Goal: Task Accomplishment & Management: Use online tool/utility

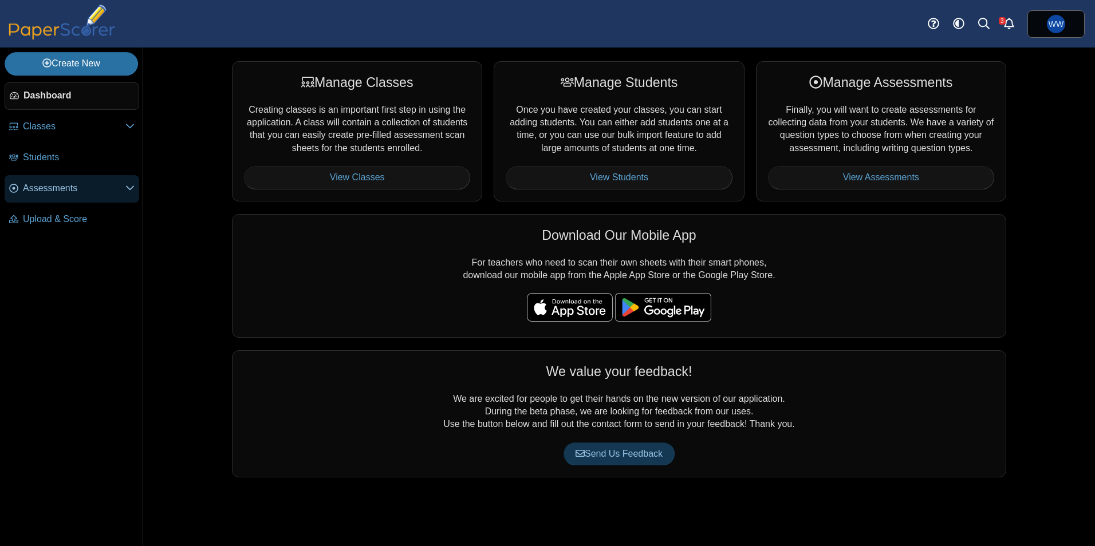
click at [60, 192] on span "Assessments" at bounding box center [74, 188] width 103 height 13
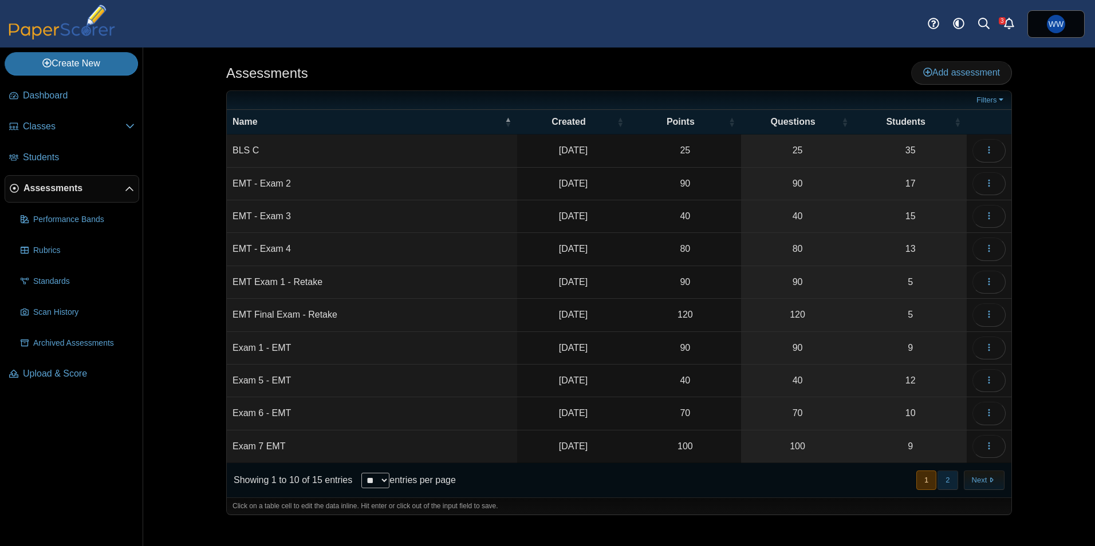
click at [946, 473] on button "2" at bounding box center [948, 480] width 20 height 19
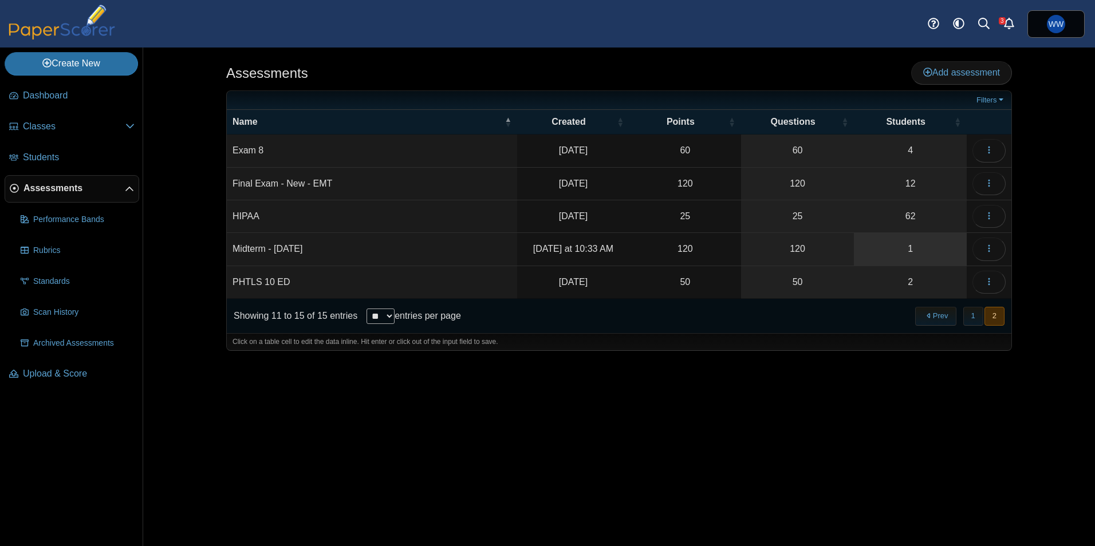
click at [914, 251] on link "1" at bounding box center [910, 249] width 113 height 32
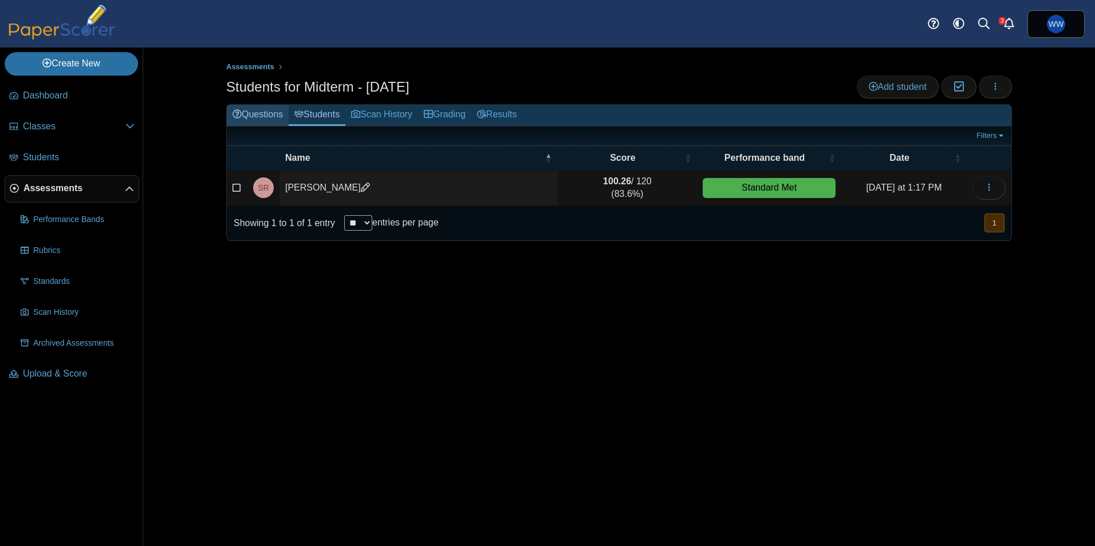
click at [251, 112] on link "Questions" at bounding box center [258, 115] width 62 height 21
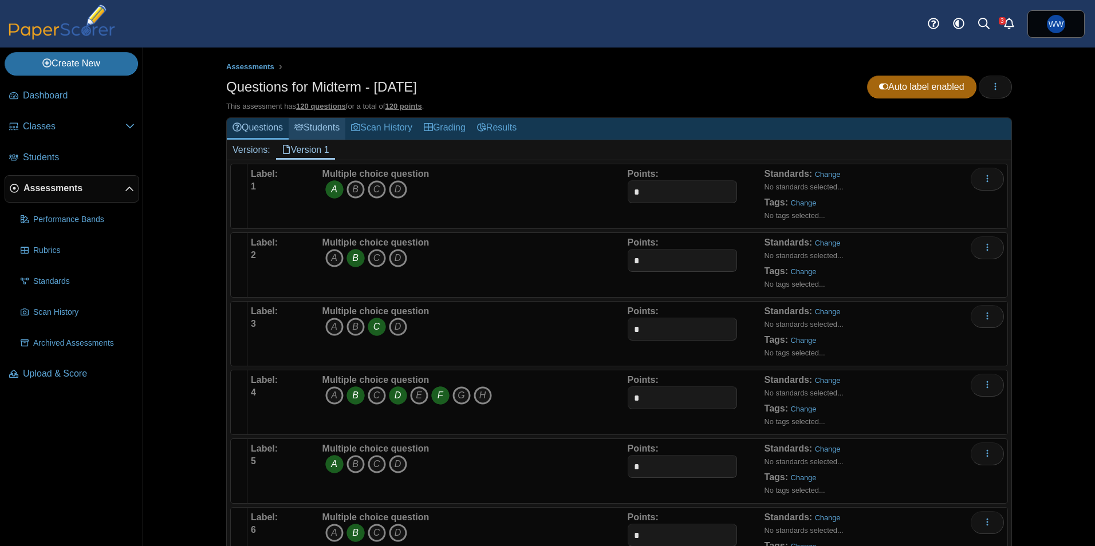
click at [330, 129] on link "Students" at bounding box center [317, 128] width 57 height 21
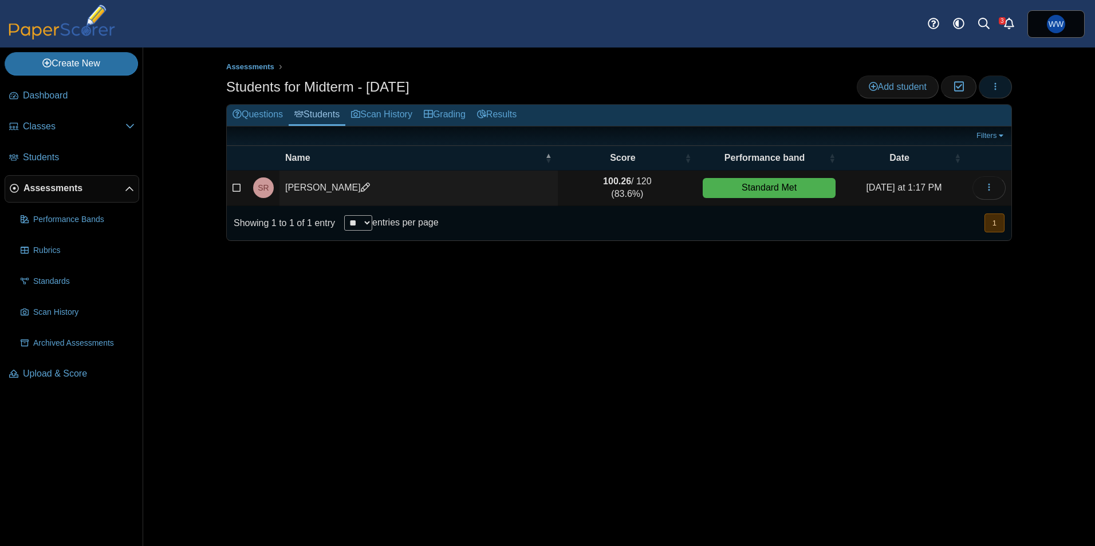
click at [989, 88] on button "button" at bounding box center [995, 87] width 33 height 23
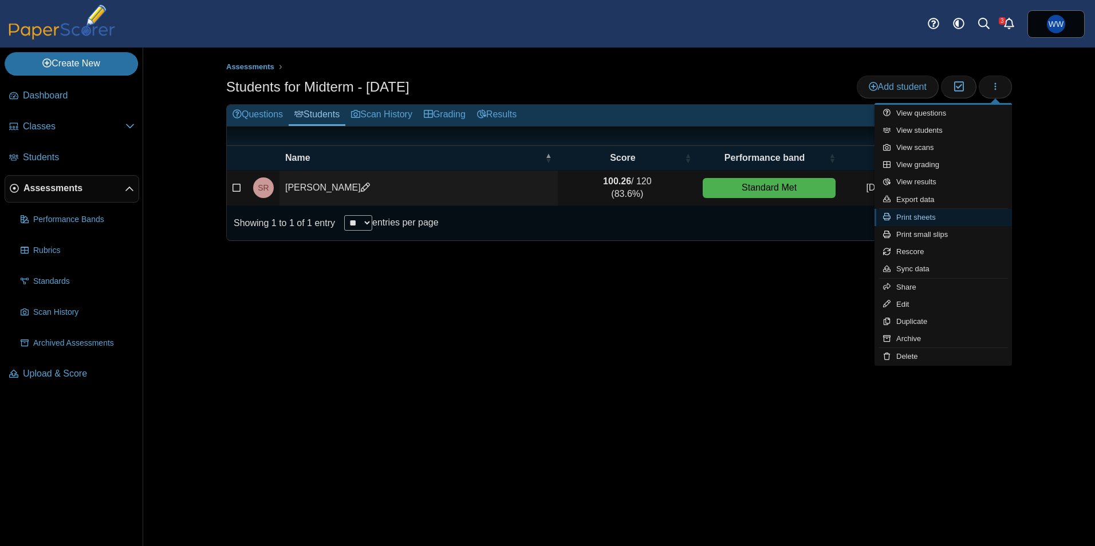
click at [943, 219] on link "Print sheets" at bounding box center [943, 217] width 137 height 17
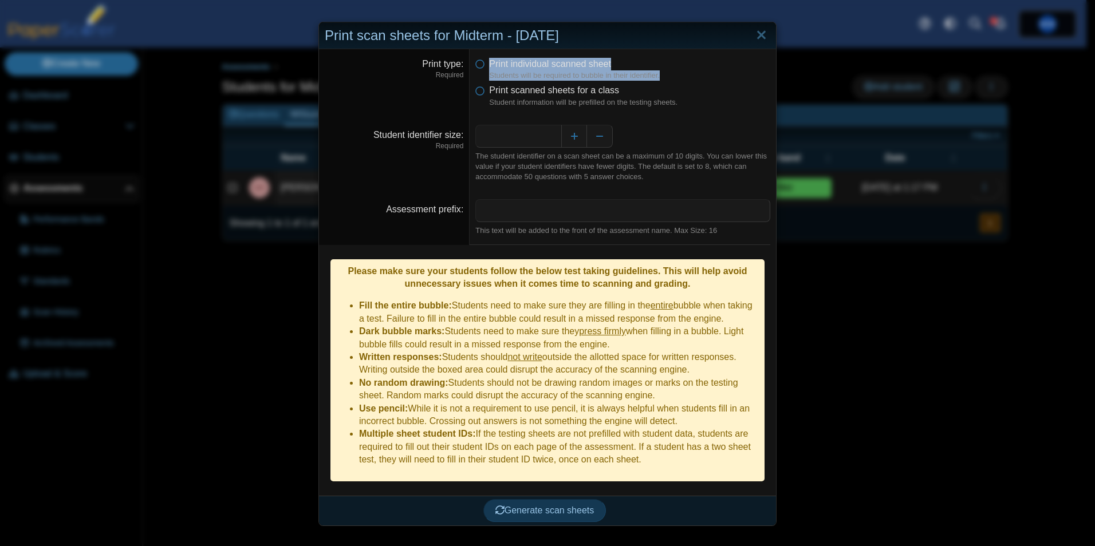
click at [464, 86] on dl "Print type Required Print individual scanned sheet Students will be required to…" at bounding box center [547, 82] width 457 height 67
click at [470, 88] on dd "Print individual scanned sheet Students will be required to bubble in their ide…" at bounding box center [623, 82] width 306 height 67
click at [490, 93] on span "Print scanned sheets for a class" at bounding box center [554, 90] width 130 height 10
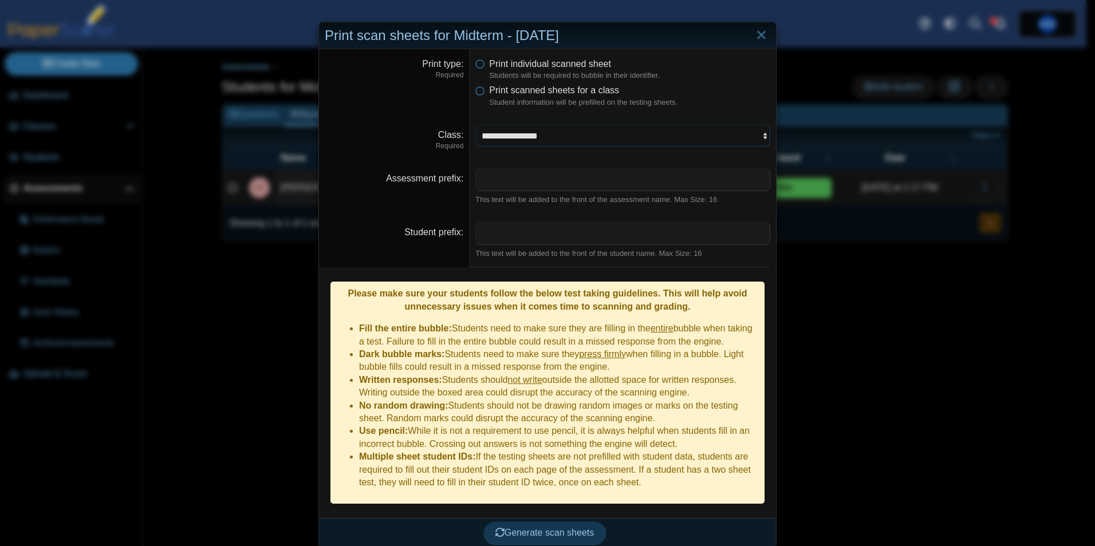
click at [513, 136] on select "**********" at bounding box center [622, 136] width 295 height 22
select select "**********"
click at [475, 125] on select "**********" at bounding box center [622, 136] width 295 height 22
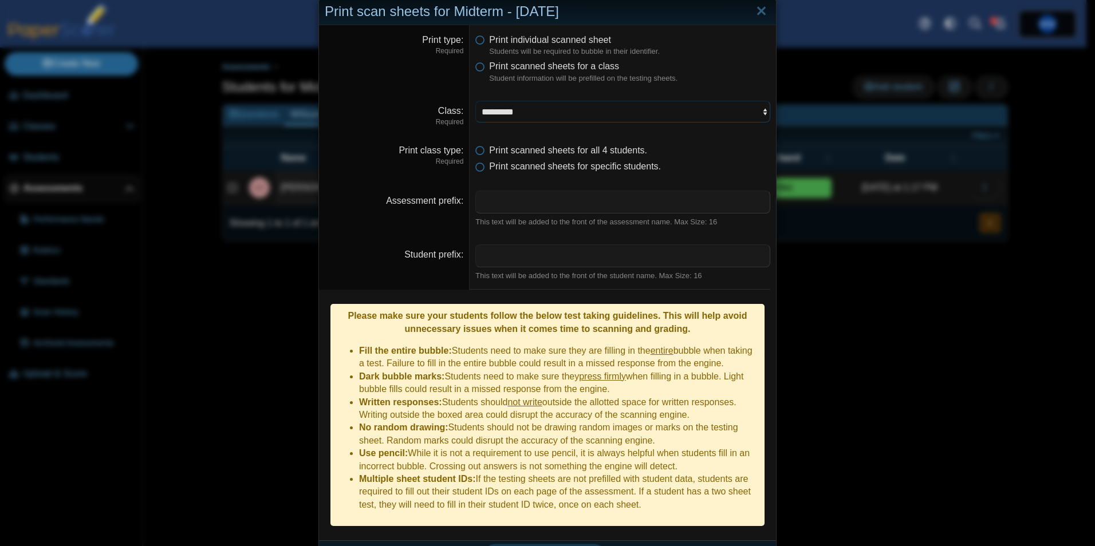
scroll to position [37, 0]
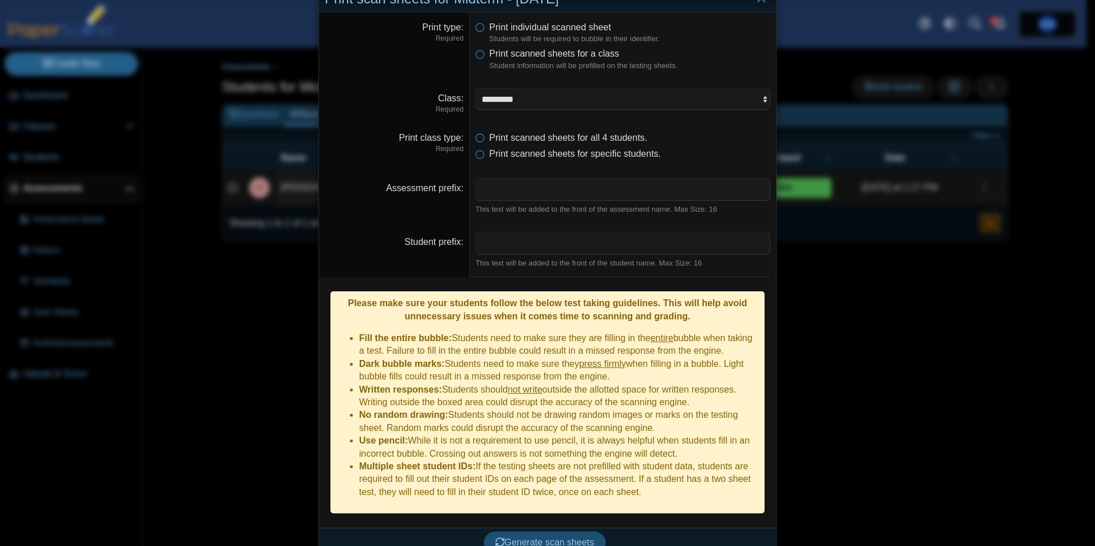
click at [547, 538] on span "Generate scan sheets" at bounding box center [544, 543] width 99 height 10
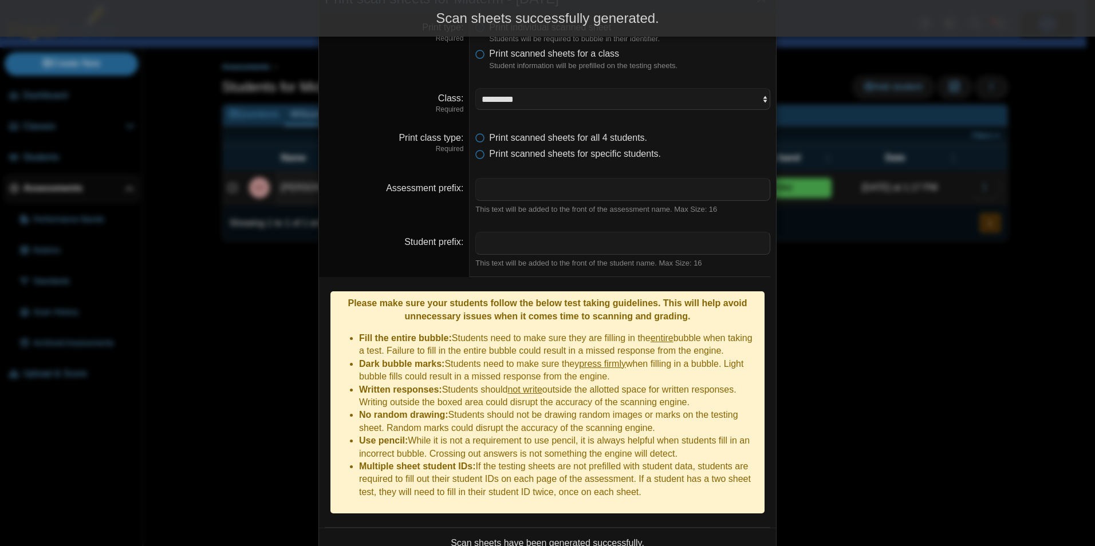
scroll to position [128, 0]
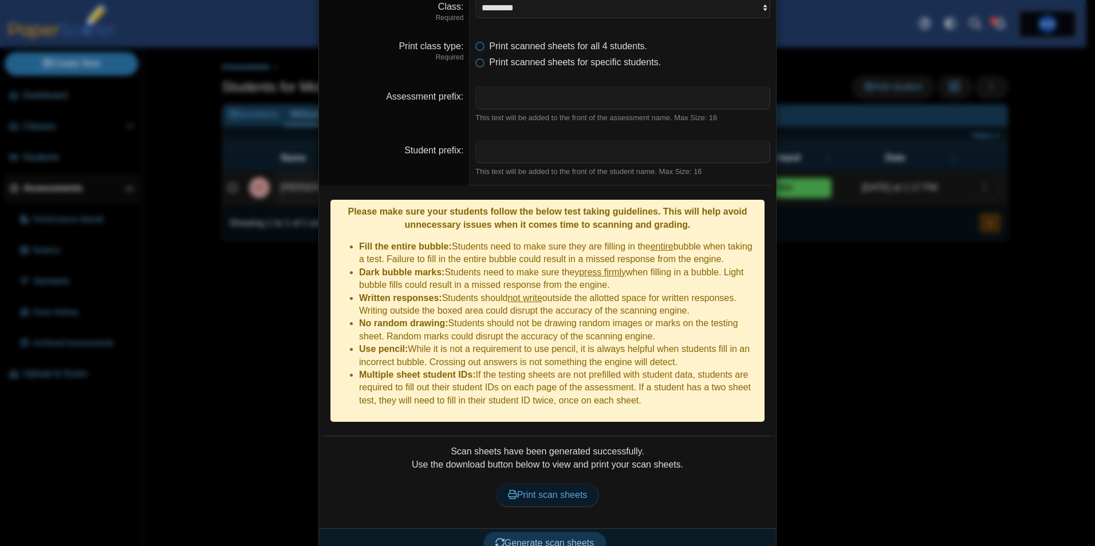
click at [578, 484] on link "Print scan sheets" at bounding box center [548, 495] width 104 height 23
click at [543, 101] on input "Assessment prefix" at bounding box center [622, 97] width 295 height 23
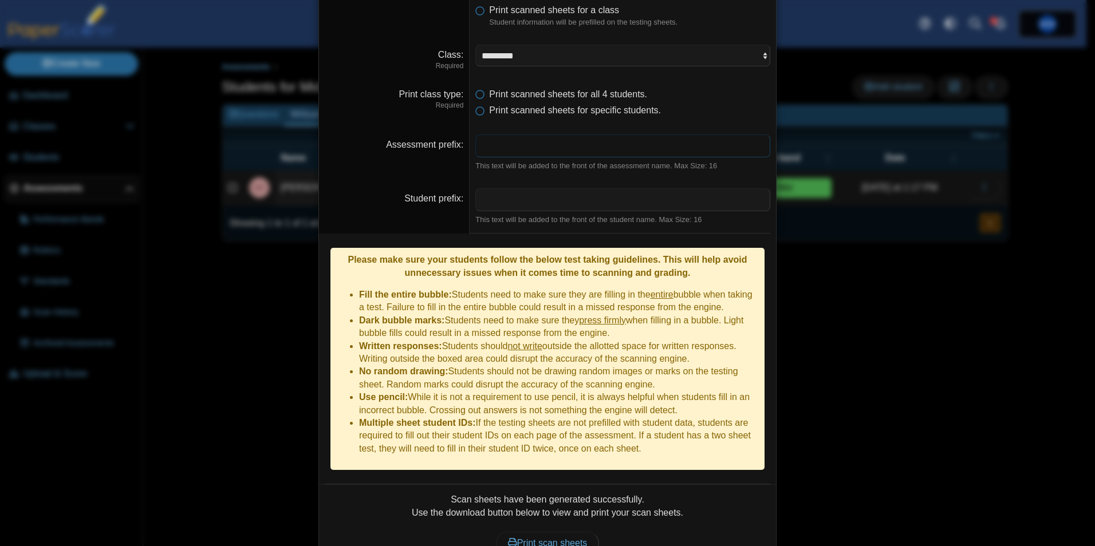
scroll to position [14, 0]
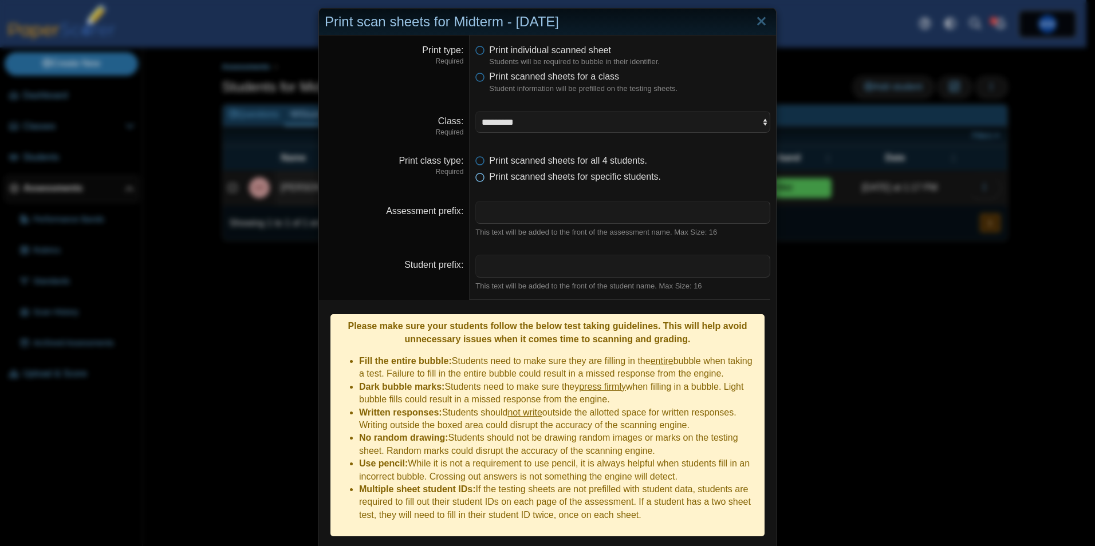
click at [530, 176] on span "Print scanned sheets for specific students." at bounding box center [575, 177] width 172 height 10
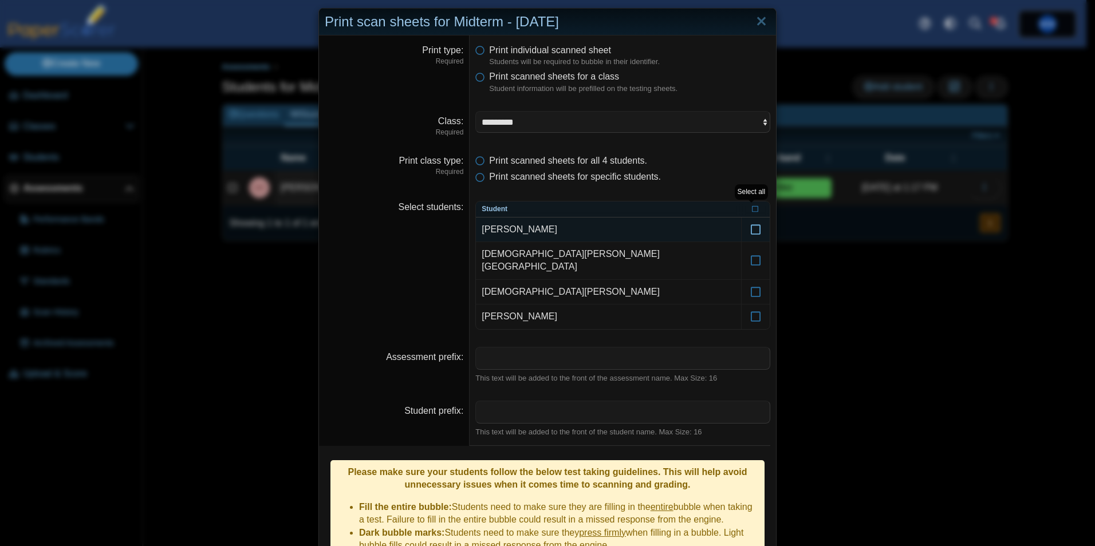
click at [750, 230] on icon at bounding box center [755, 224] width 11 height 10
click at [754, 251] on icon at bounding box center [755, 249] width 11 height 10
click at [753, 282] on icon at bounding box center [755, 287] width 11 height 10
click at [337, 253] on dt "Select students" at bounding box center [394, 265] width 151 height 146
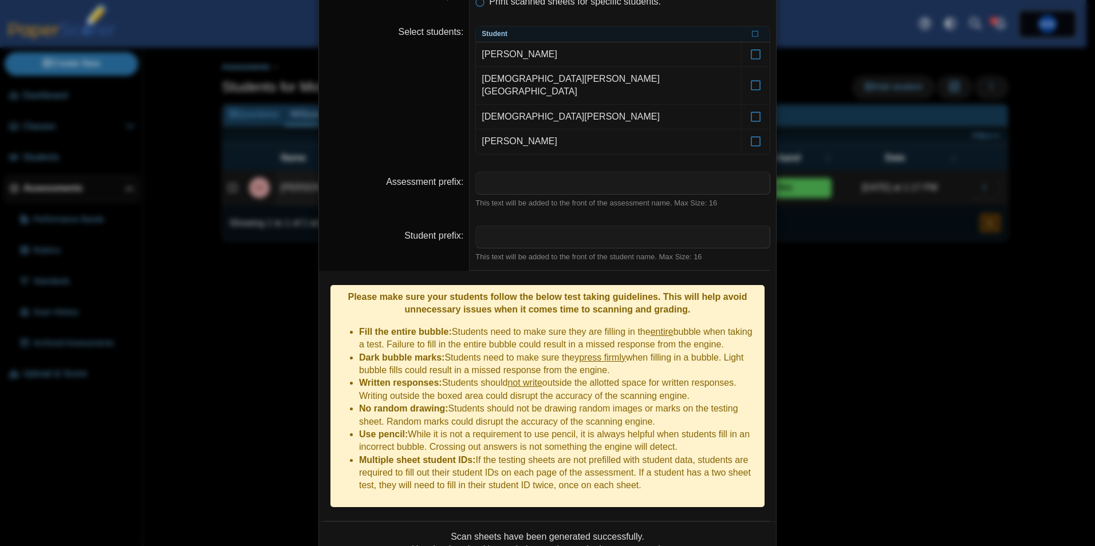
scroll to position [262, 0]
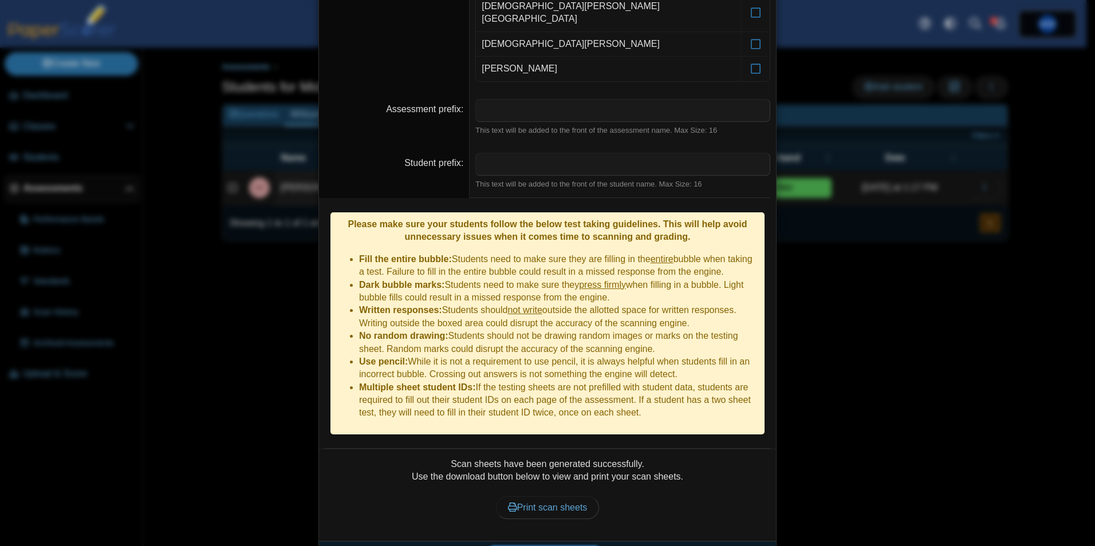
click at [558, 545] on button "Generate scan sheets" at bounding box center [544, 556] width 123 height 23
click at [563, 503] on span "Print scan sheets" at bounding box center [548, 508] width 80 height 10
